Goal: Information Seeking & Learning: Learn about a topic

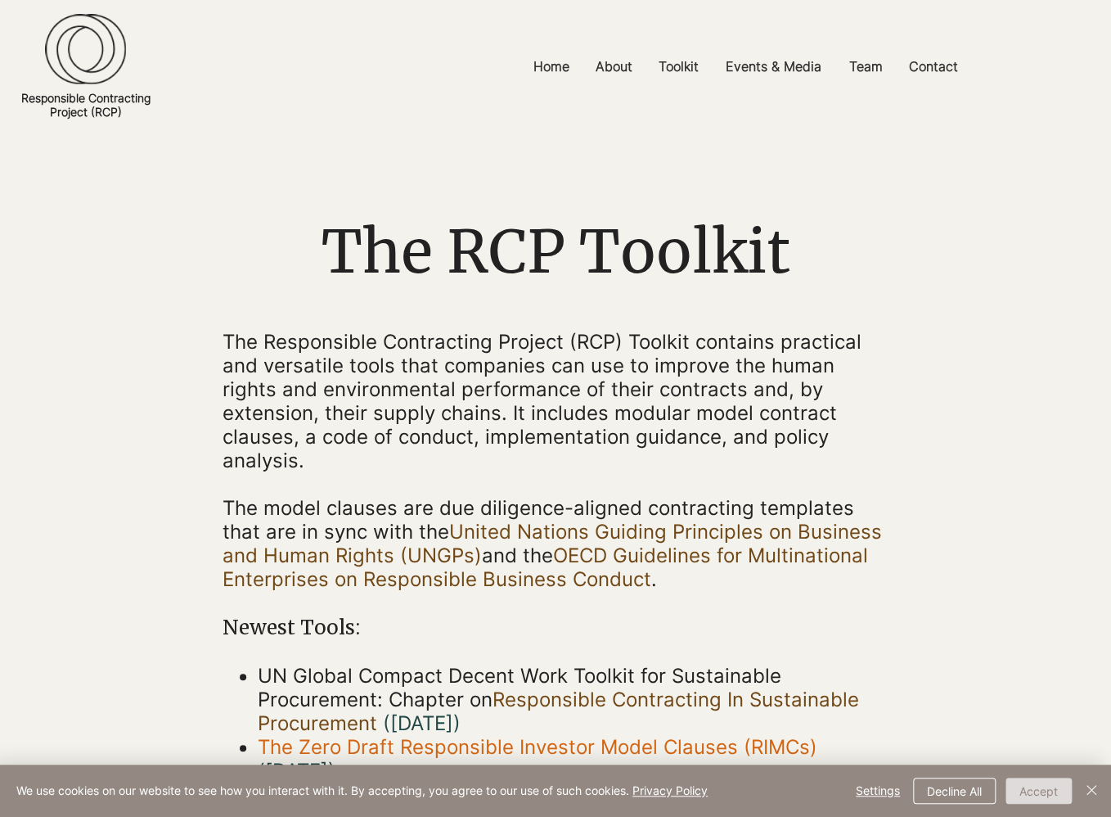
click at [1041, 791] on button "Accept" at bounding box center [1039, 790] width 66 height 26
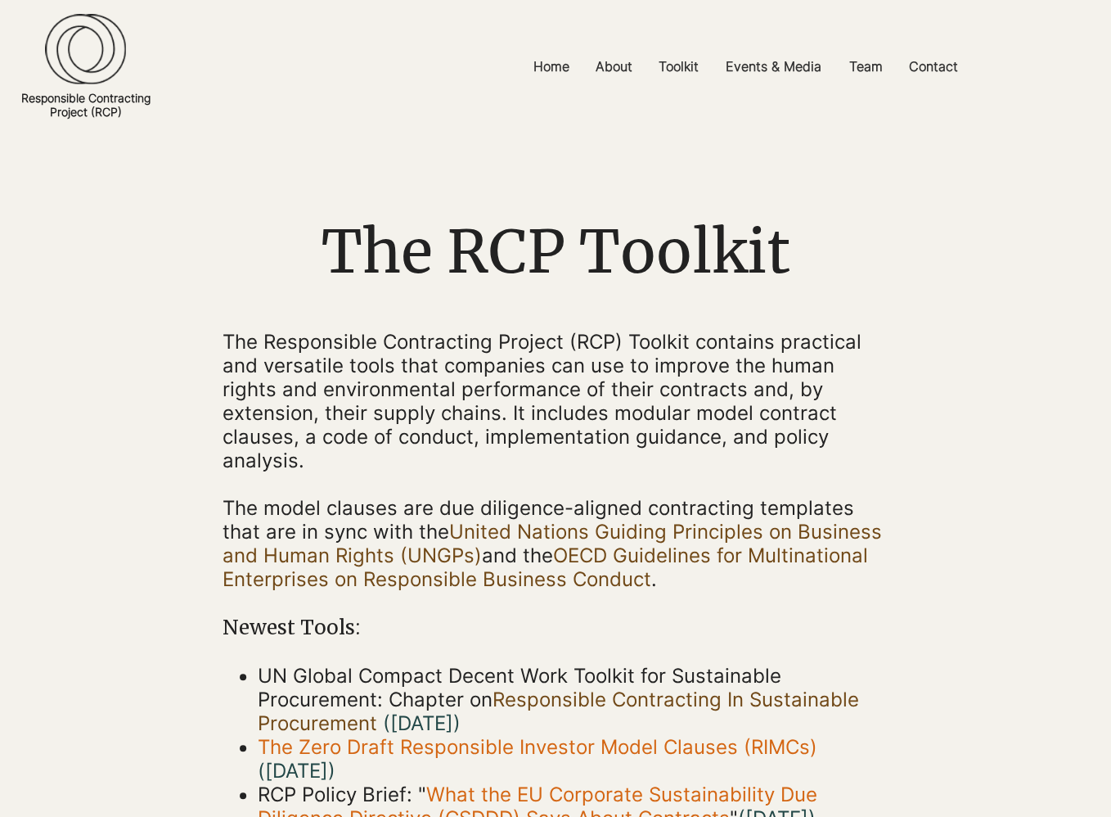
scroll to position [259, 0]
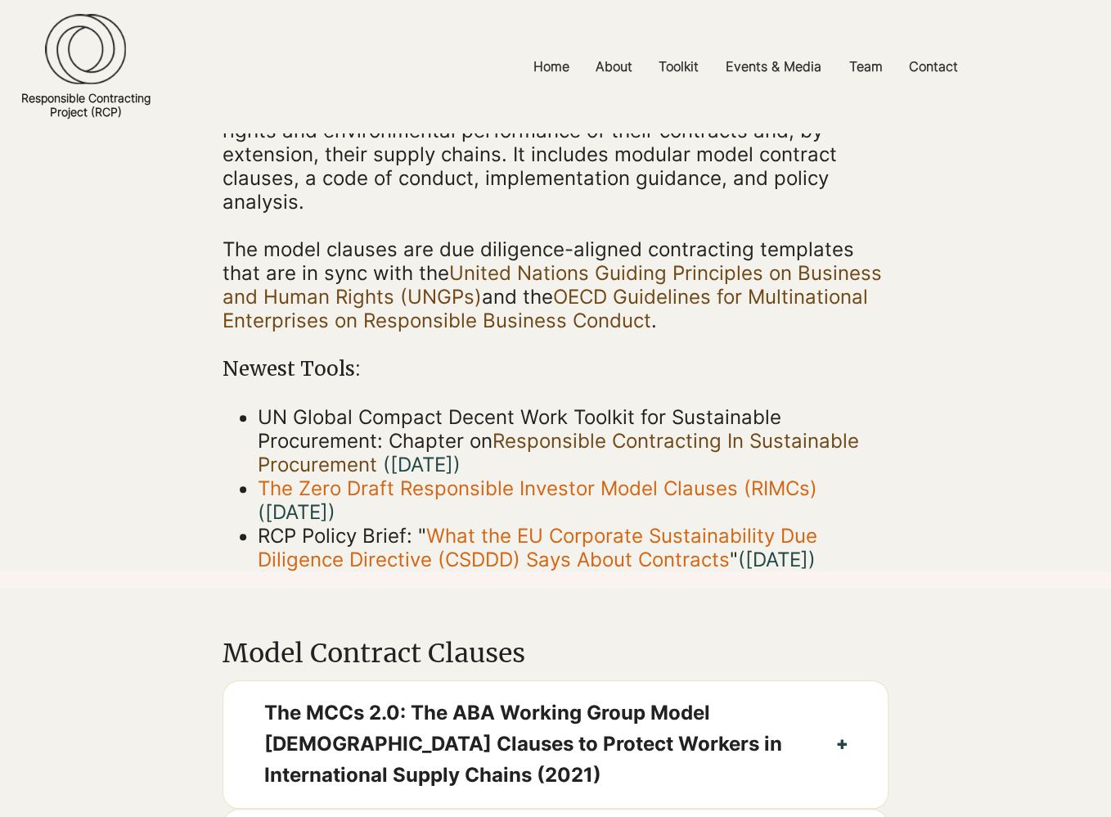
click at [655, 429] on link "Responsible Contracting In Sustainable Procurement" at bounding box center [558, 452] width 601 height 47
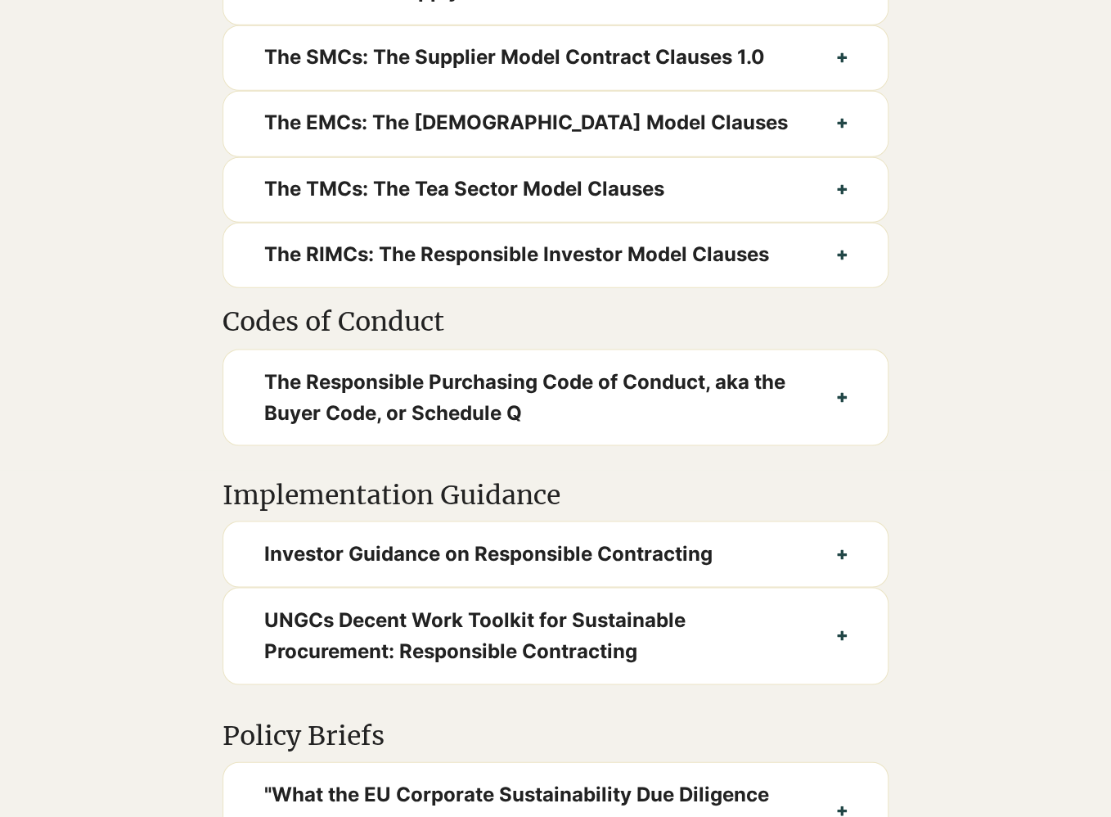
scroll to position [1123, 0]
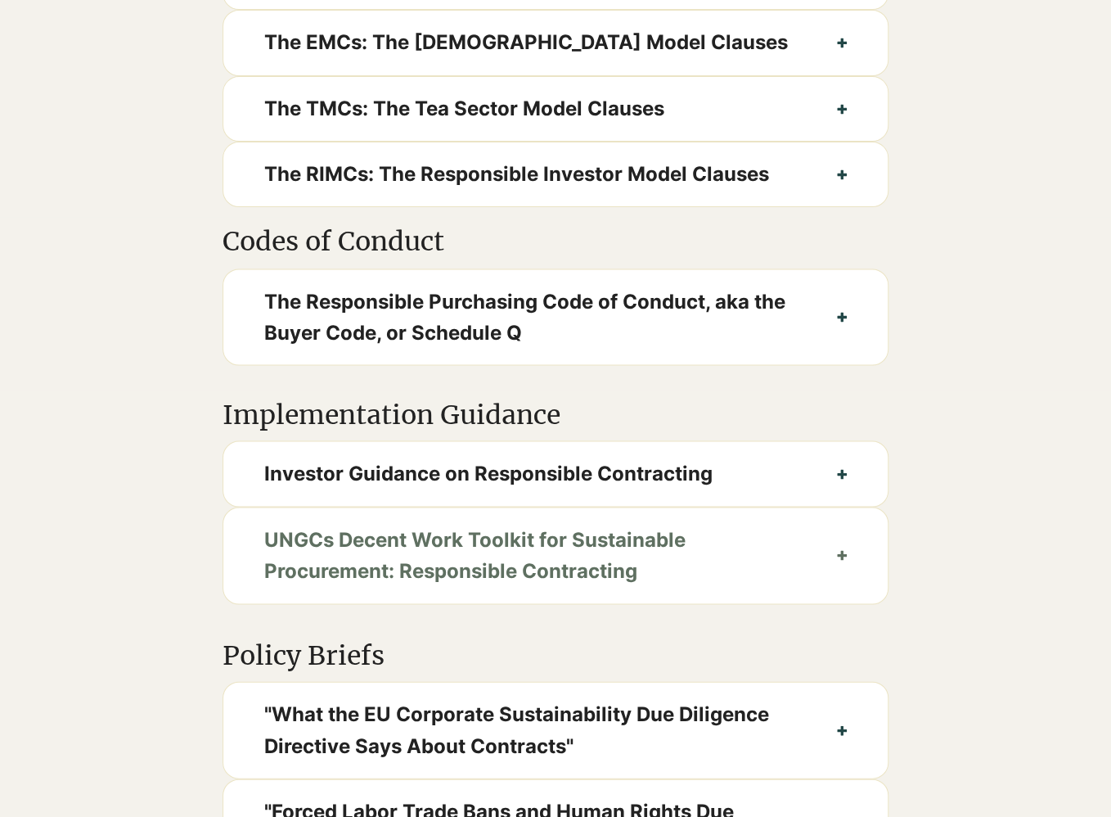
click at [498, 507] on button "UNGCs Decent Work Toolkit for Sustainable Procurement: Responsible Contracting" at bounding box center [555, 555] width 665 height 96
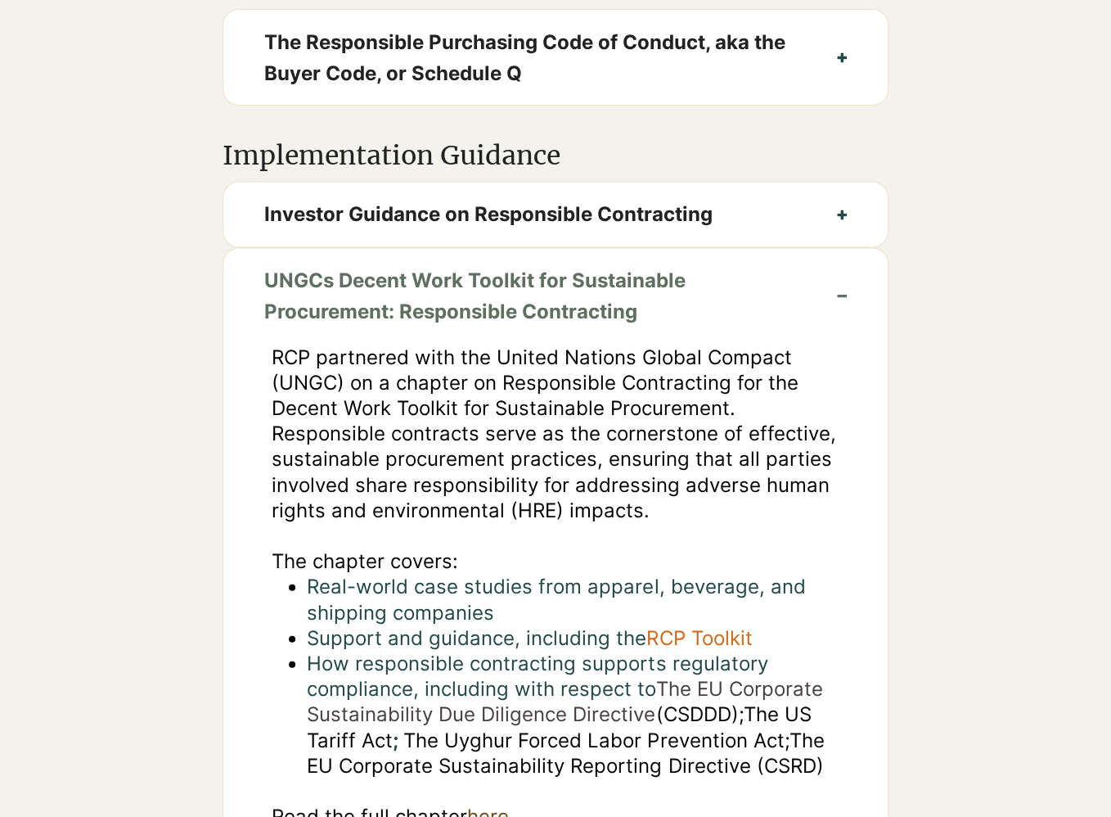
scroll to position [1641, 0]
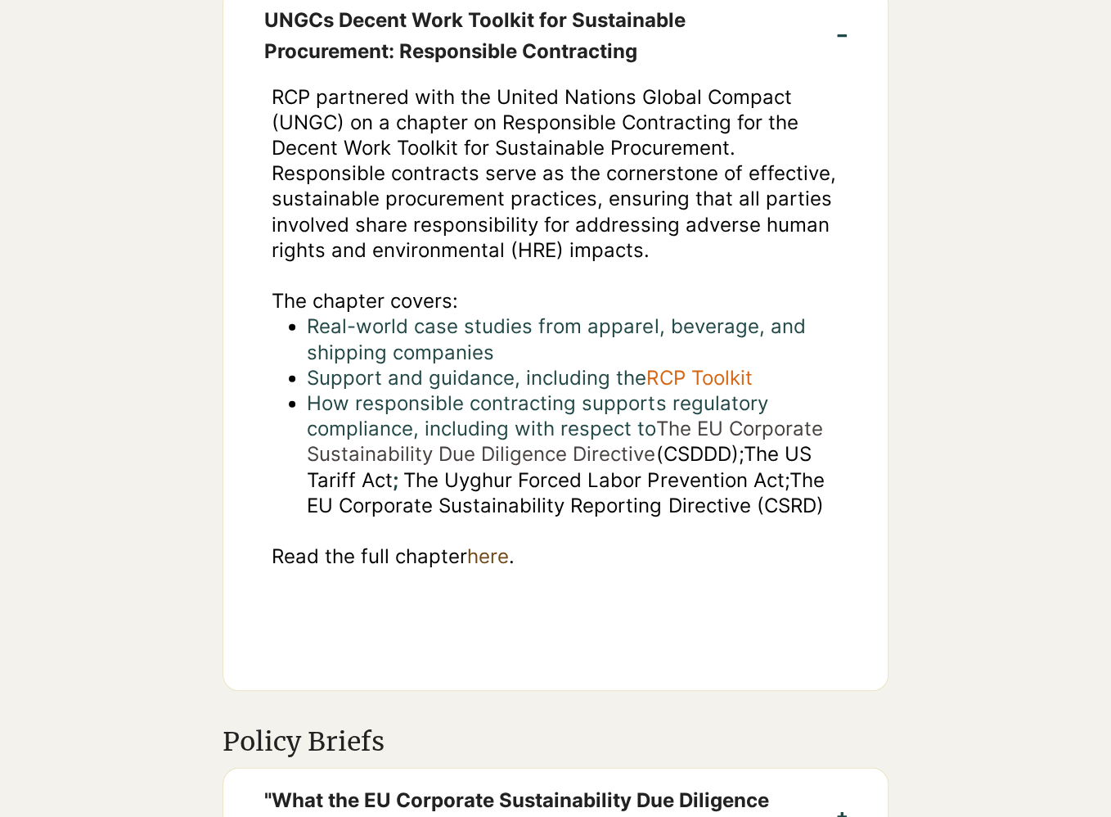
click at [676, 366] on span "RCP Toolkit" at bounding box center [699, 378] width 106 height 24
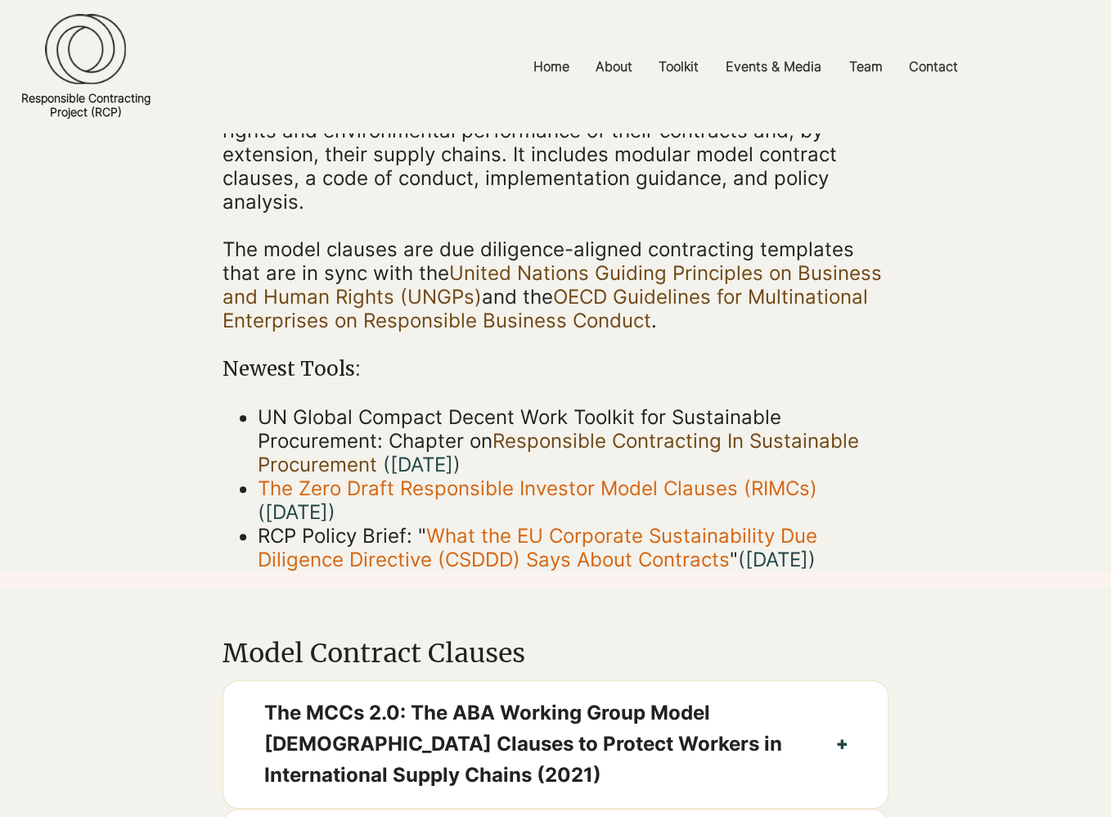
scroll to position [518, 0]
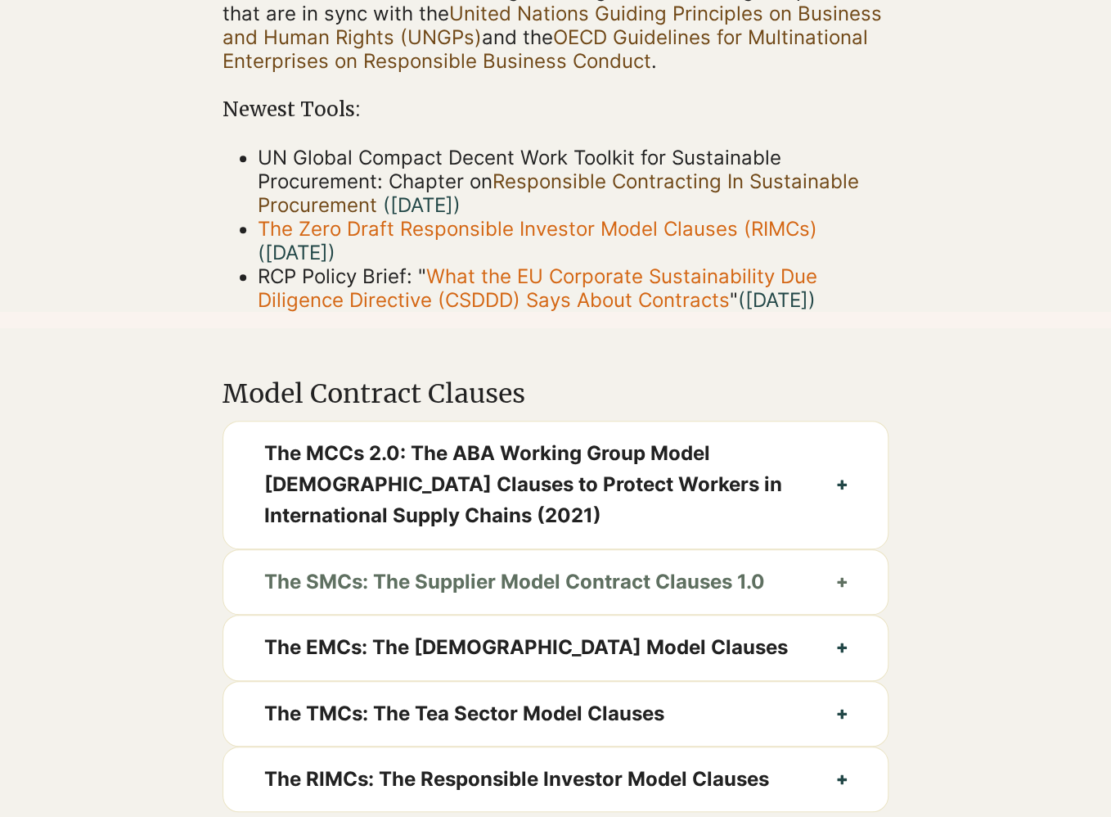
click at [614, 576] on span "The SMCs: The Supplier Model Contract Clauses 1.0" at bounding box center [530, 581] width 533 height 31
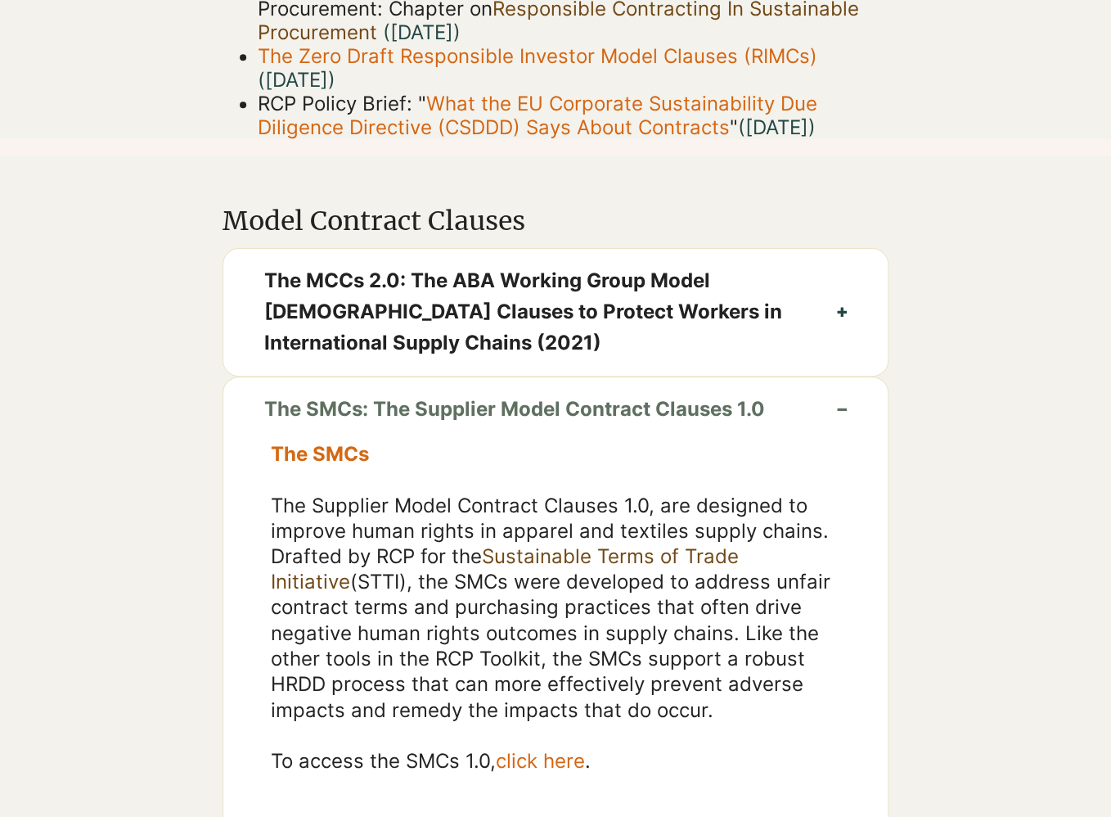
scroll to position [1037, 0]
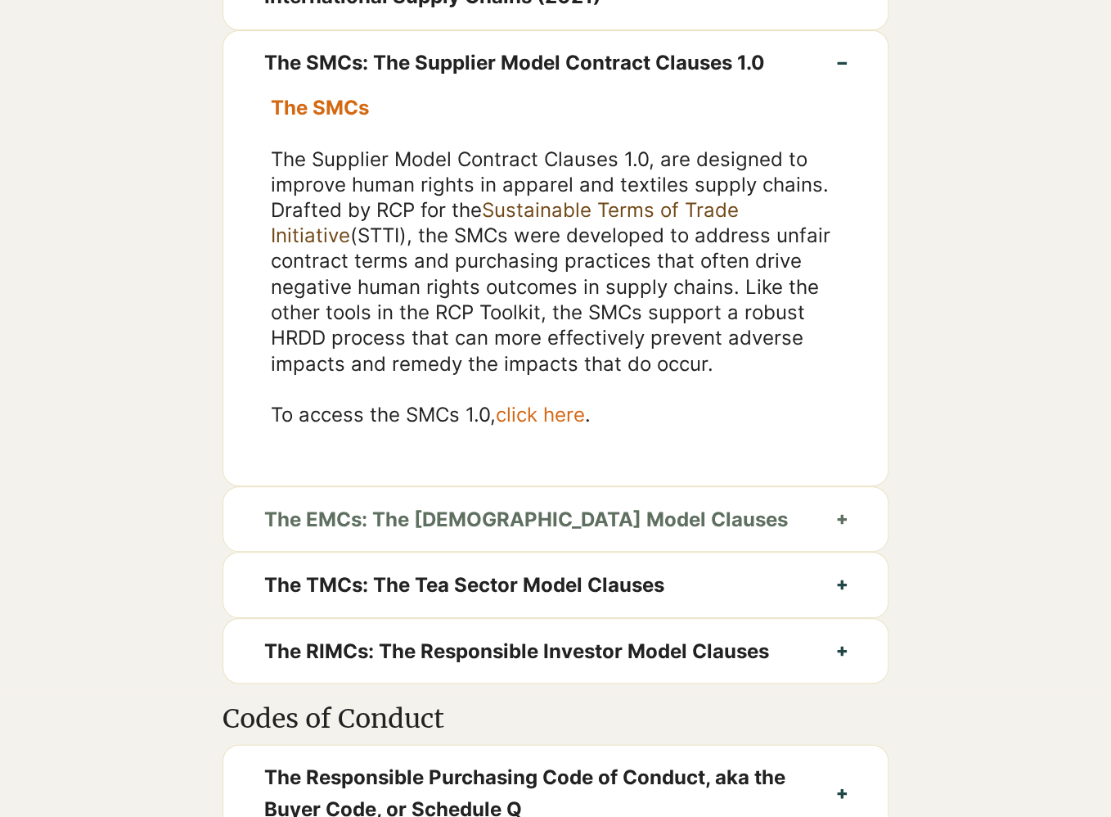
click at [624, 509] on span "The EMCs: The [DEMOGRAPHIC_DATA] Model Clauses" at bounding box center [530, 518] width 533 height 31
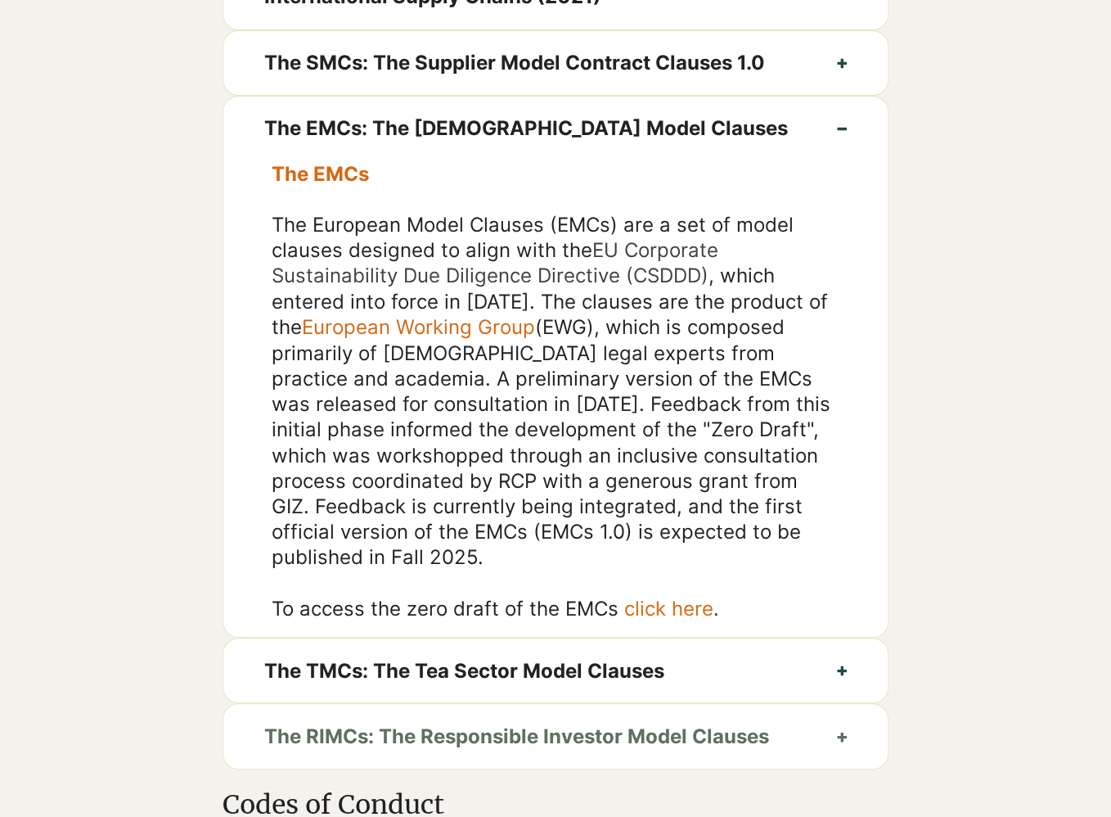
click at [550, 720] on span "The RIMCs: The Responsible Investor Model Clauses" at bounding box center [530, 735] width 533 height 31
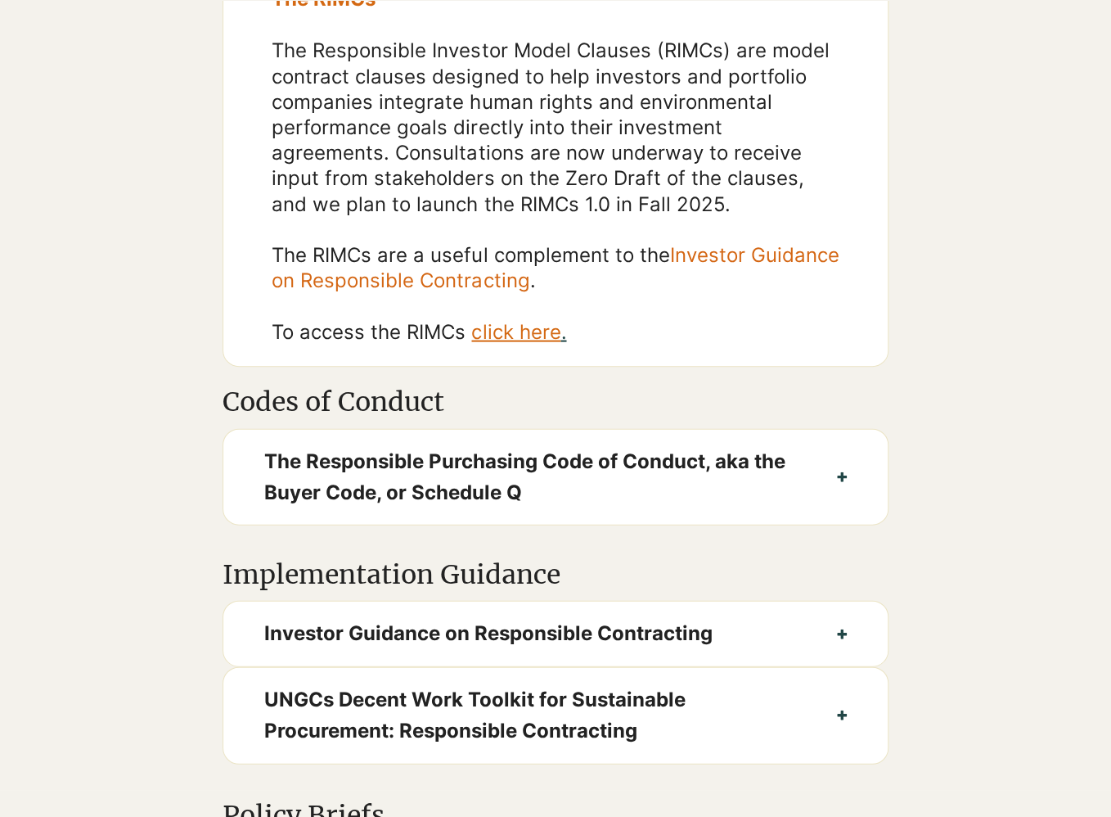
scroll to position [1469, 0]
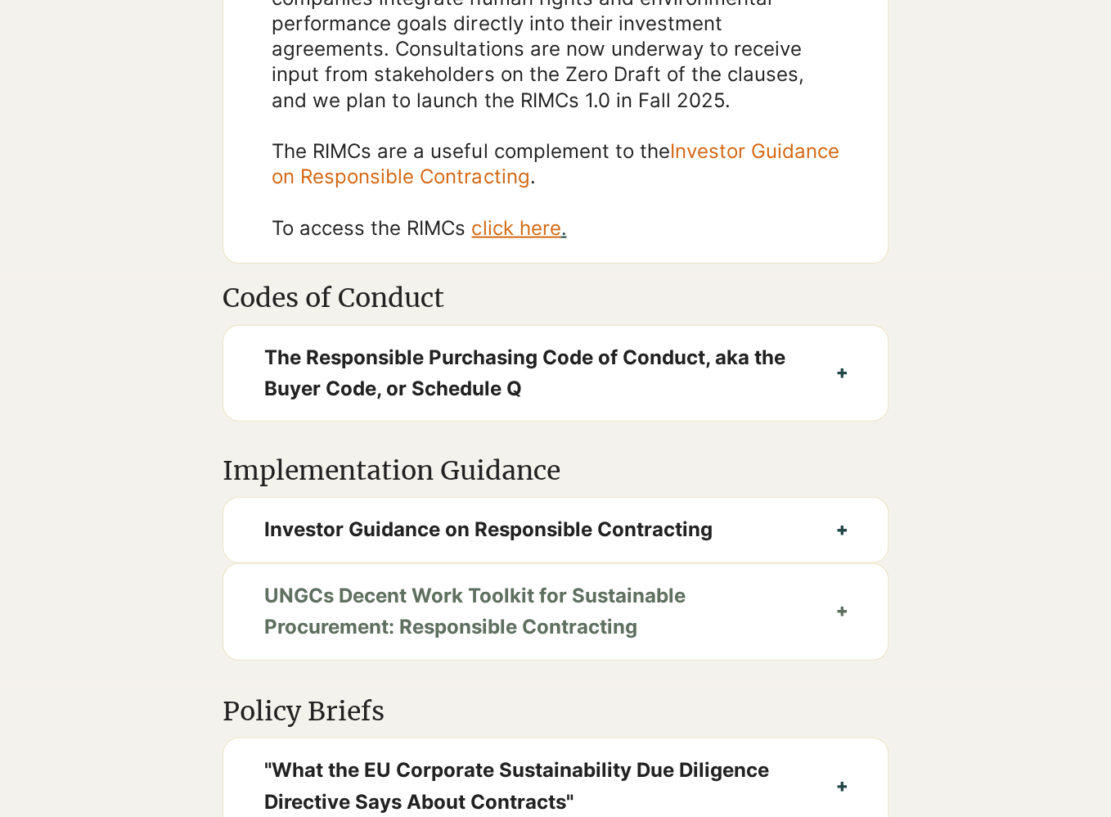
click at [607, 597] on span "UNGCs Decent Work Toolkit for Sustainable Procurement: Responsible Contracting" at bounding box center [530, 611] width 533 height 63
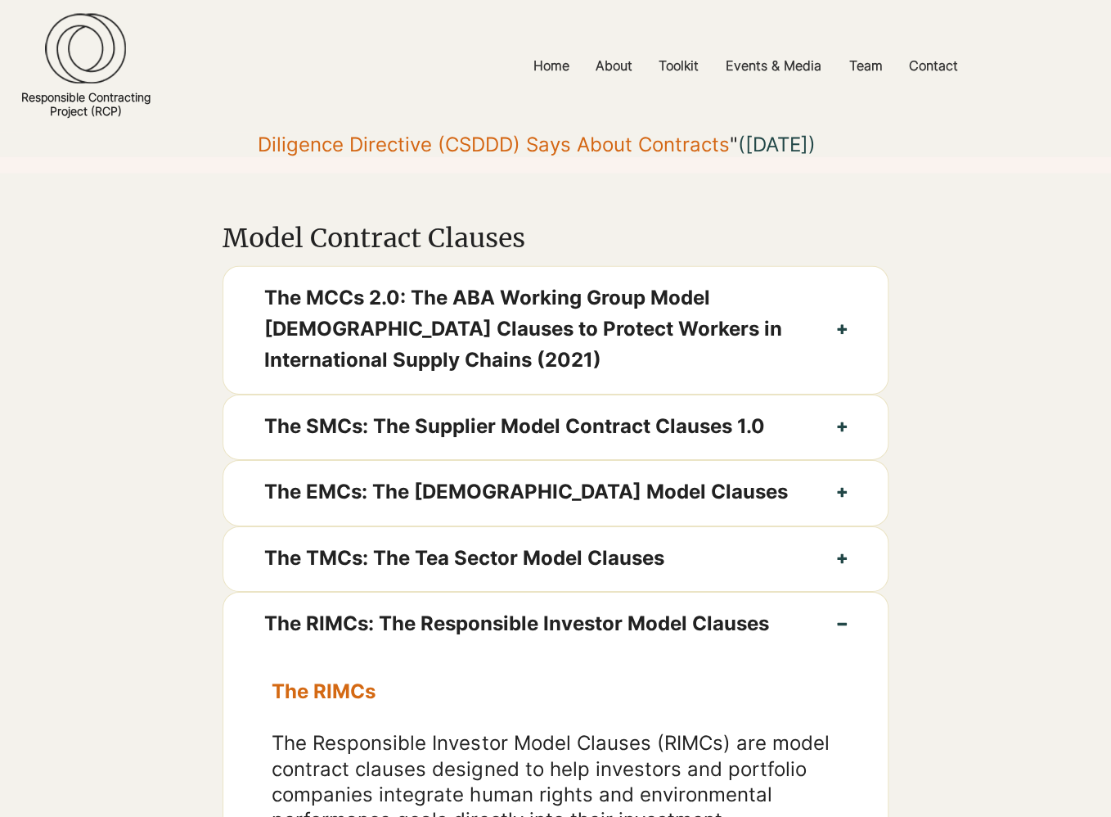
scroll to position [605, 0]
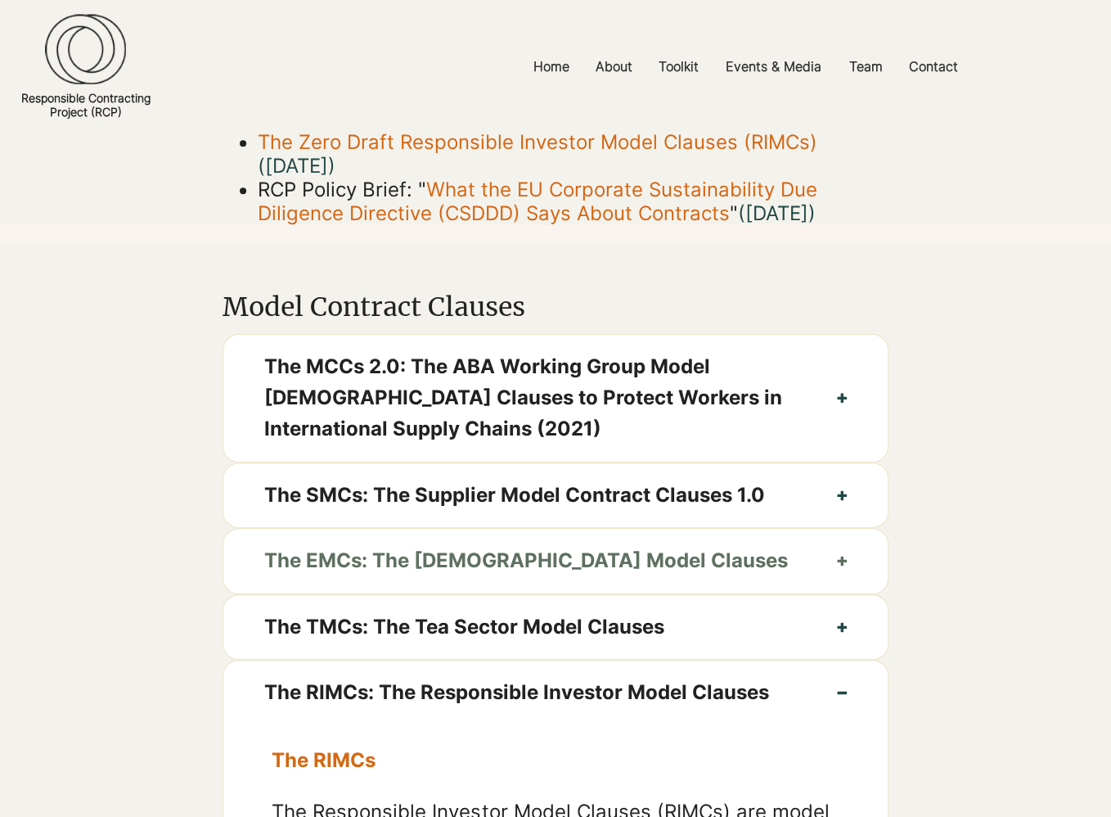
click at [620, 549] on span "The EMCs: The [DEMOGRAPHIC_DATA] Model Clauses" at bounding box center [530, 560] width 533 height 31
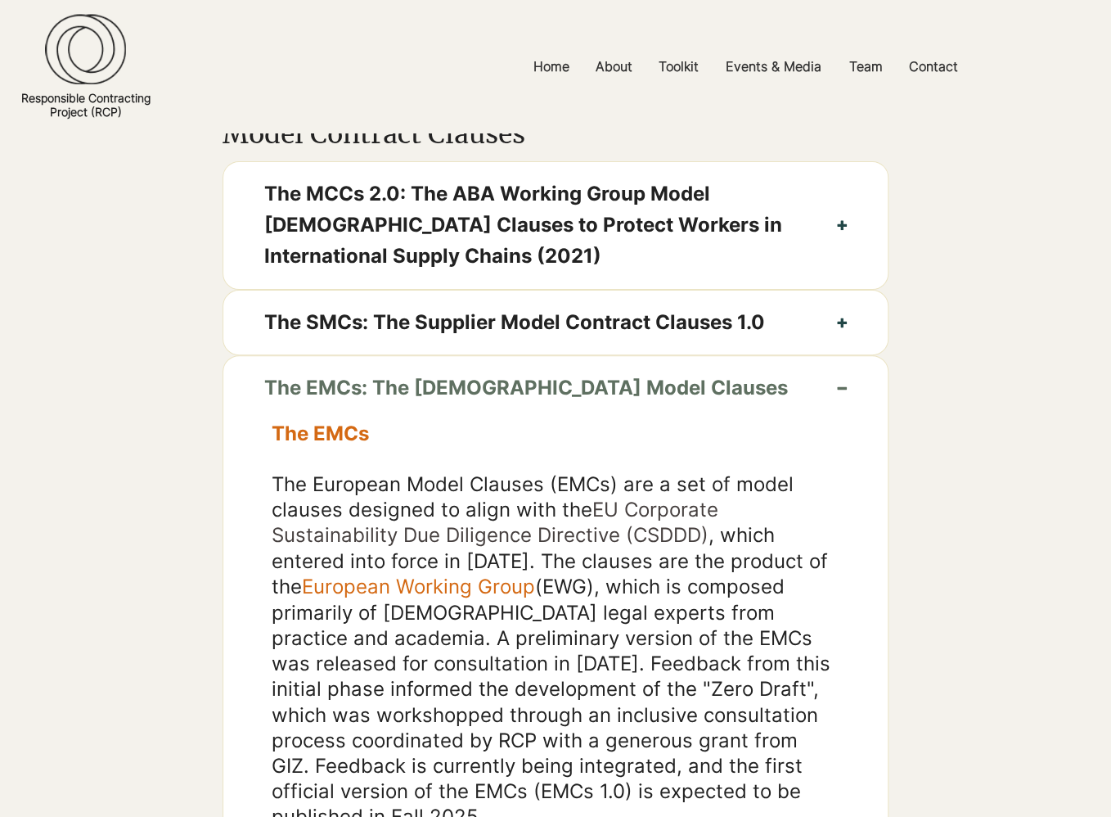
scroll to position [1037, 0]
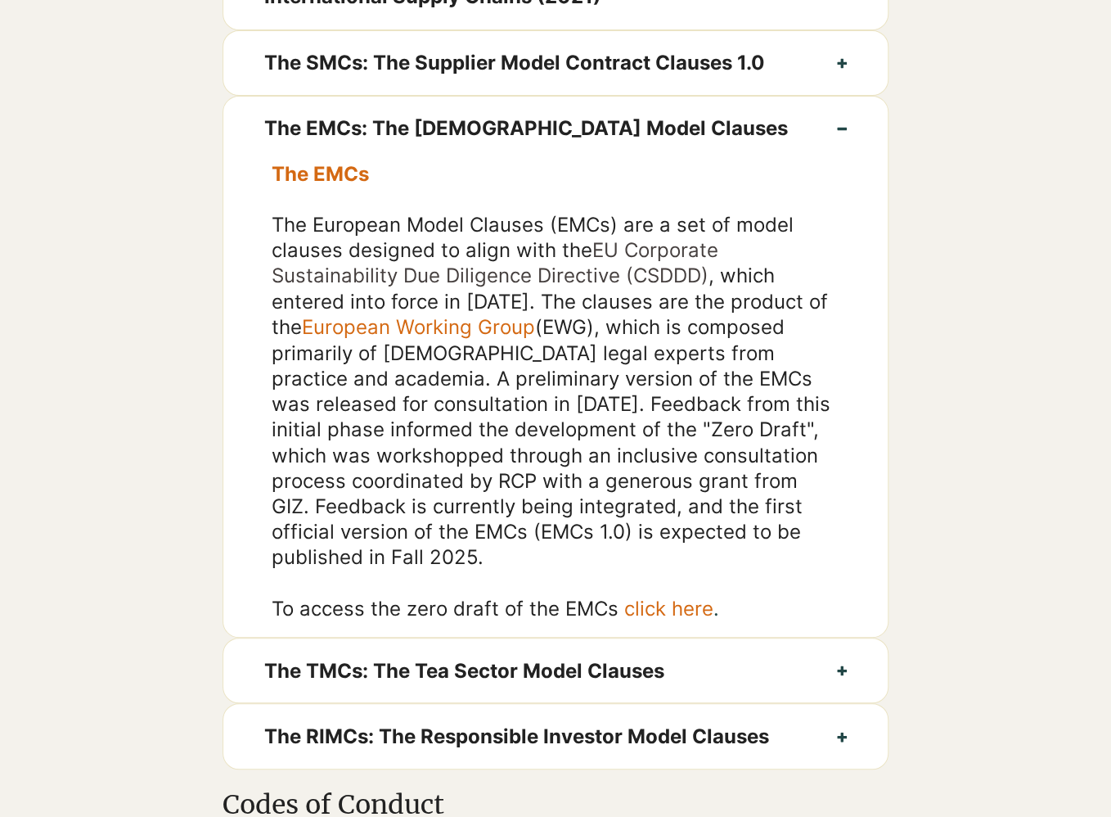
click at [656, 596] on link "click here" at bounding box center [668, 608] width 89 height 24
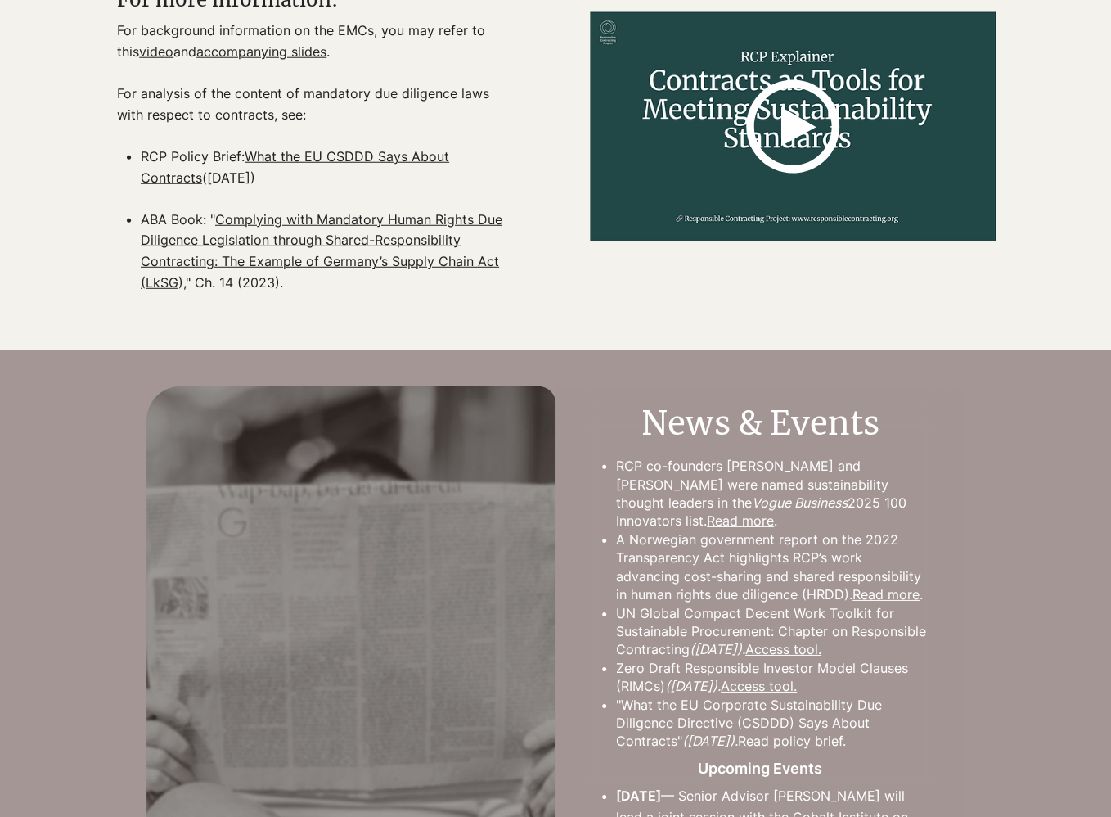
scroll to position [2246, 0]
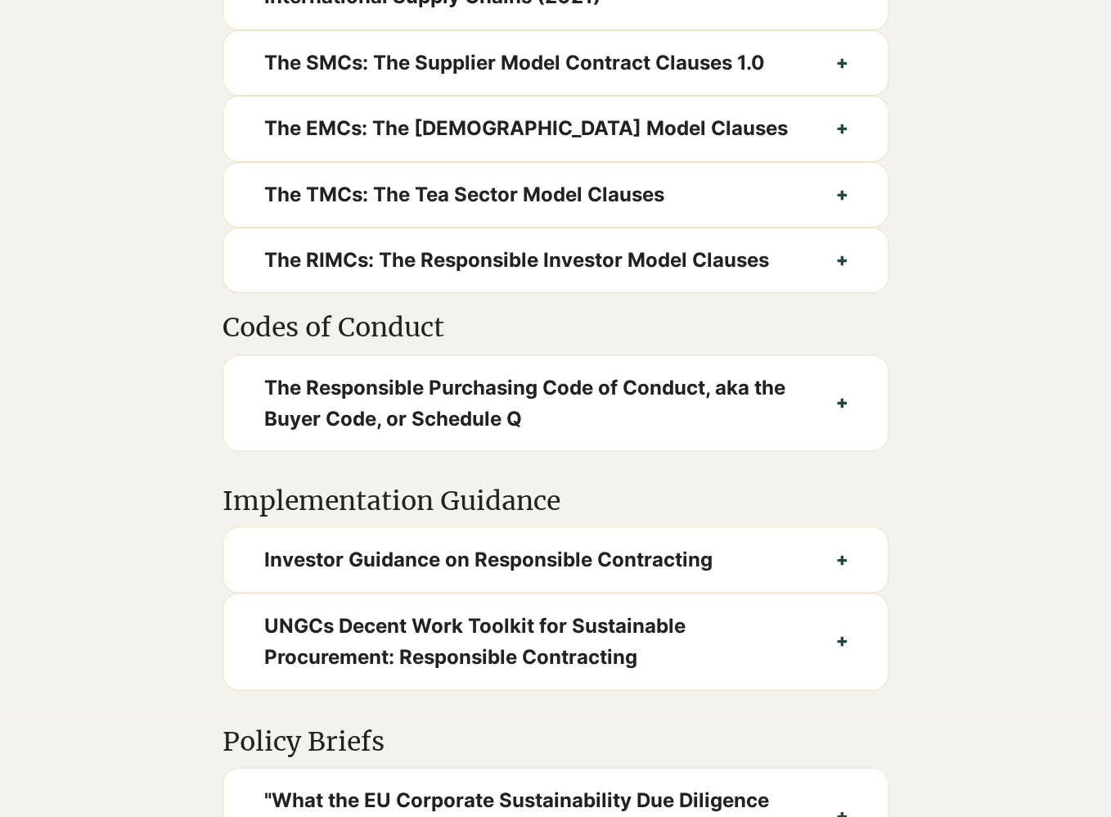
scroll to position [1382, 0]
